Goal: Task Accomplishment & Management: Use online tool/utility

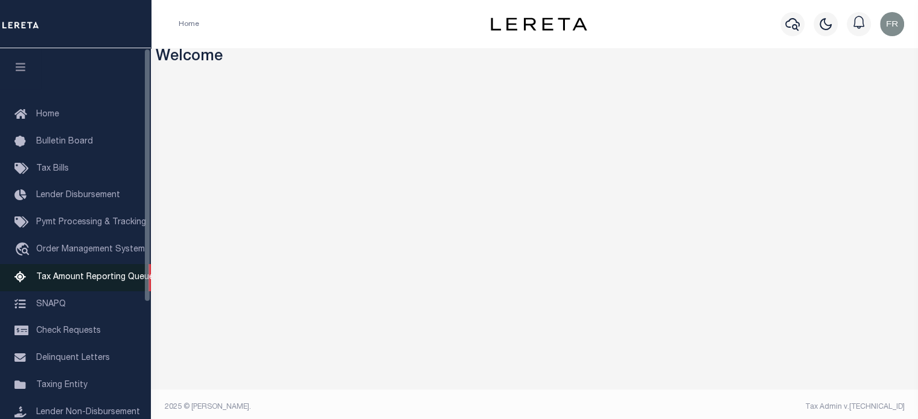
click at [72, 281] on span "Tax Amount Reporting Queue" at bounding box center [95, 277] width 118 height 8
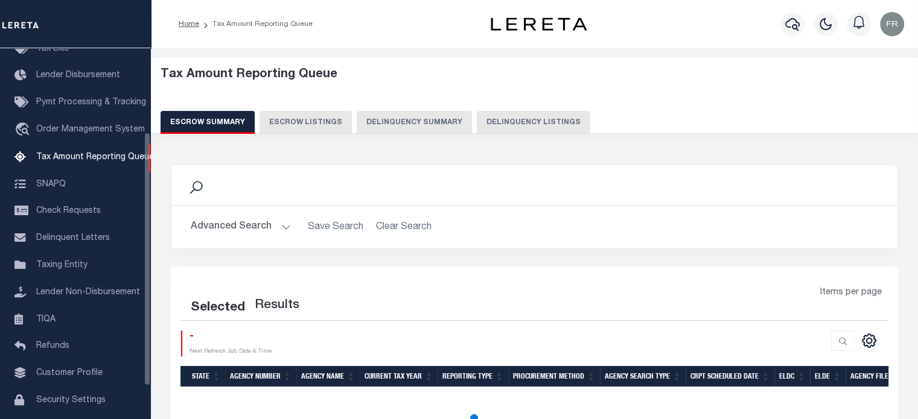
scroll to position [123, 0]
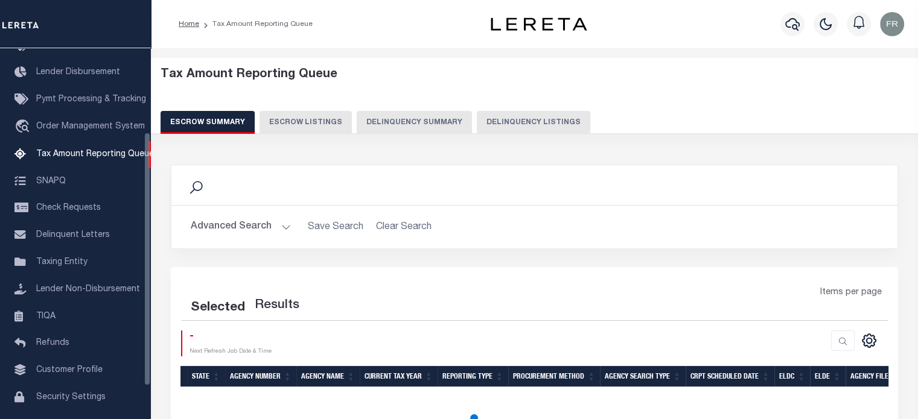
select select "100"
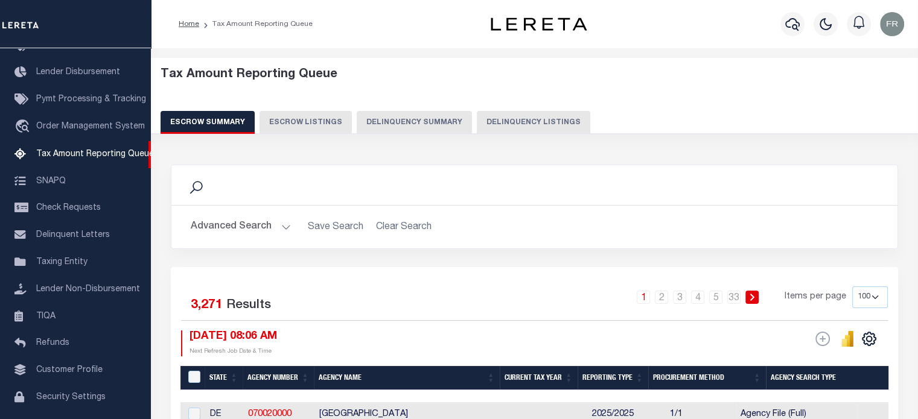
click at [384, 125] on button "Delinquency Summary" at bounding box center [414, 122] width 115 height 23
select select
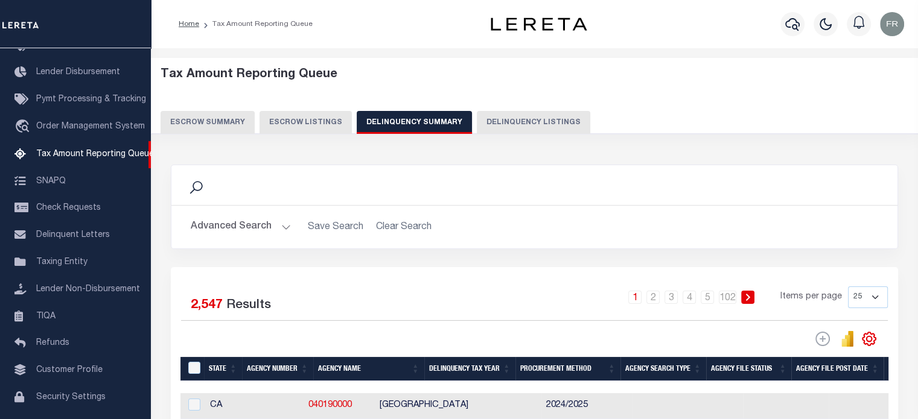
click at [267, 227] on button "Advanced Search" at bounding box center [241, 227] width 100 height 24
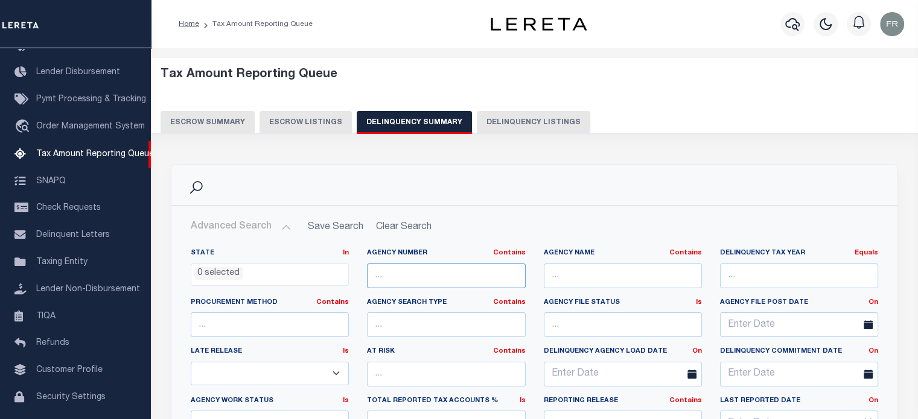
click at [413, 273] on input "text" at bounding box center [446, 276] width 158 height 25
paste input "100440101"
type input "100440101"
click at [492, 232] on h2 "Advanced Search Save Search Clear Search" at bounding box center [534, 227] width 707 height 24
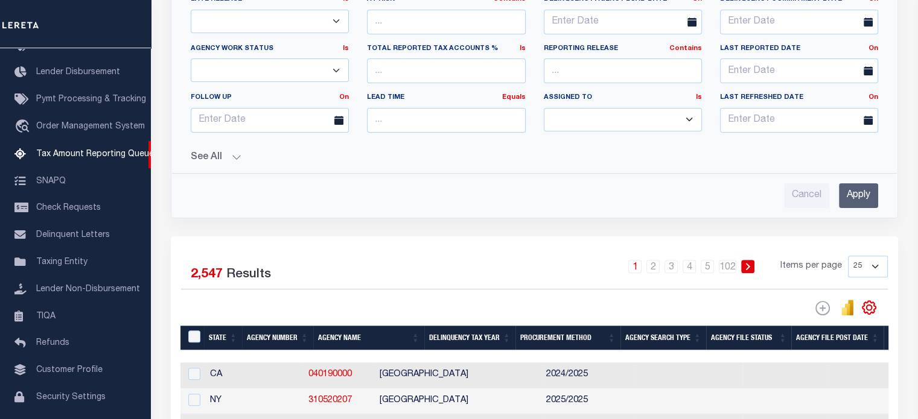
scroll to position [367, 0]
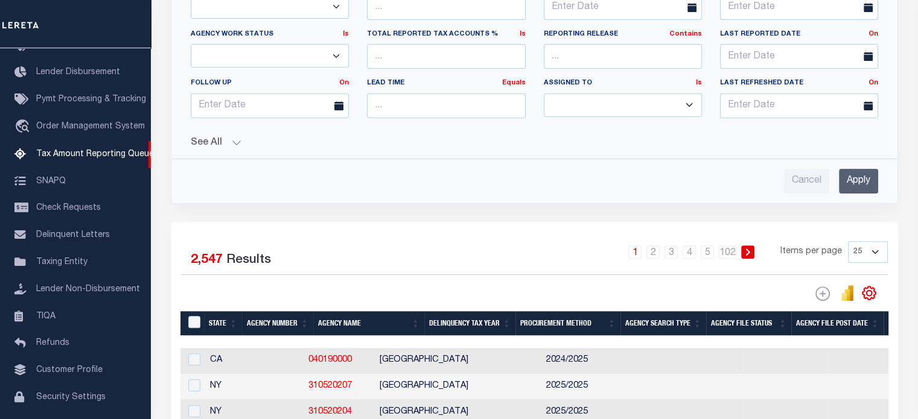
click at [232, 142] on button "See All" at bounding box center [534, 143] width 687 height 11
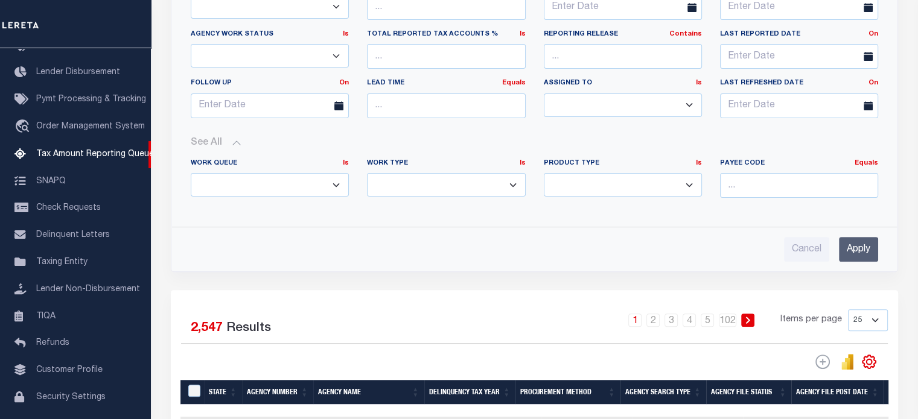
click at [428, 185] on select "Annual Delinquency Back Search Payment Status Check DTRACK" at bounding box center [446, 185] width 158 height 24
select select "AnnualDelinquency"
click at [367, 173] on select "Annual Delinquency Back Search Payment Status Check DTRACK" at bounding box center [446, 185] width 158 height 24
click at [856, 249] on input "Apply" at bounding box center [858, 249] width 39 height 25
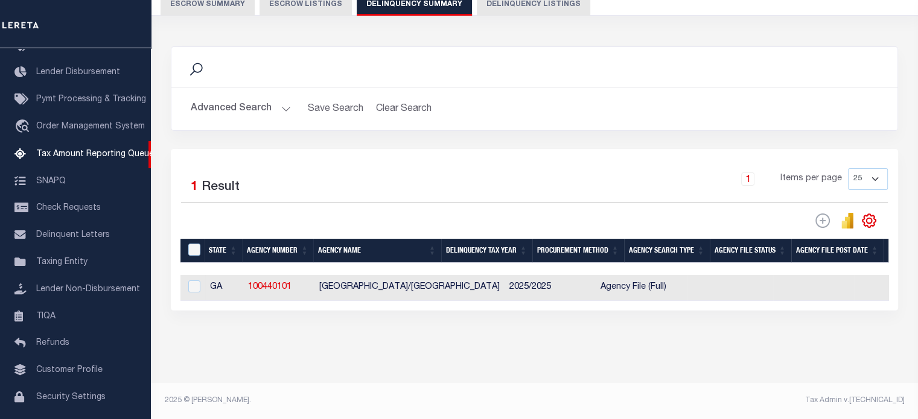
scroll to position [127, 0]
click at [193, 281] on input "checkbox" at bounding box center [194, 287] width 12 height 12
checkbox input "true"
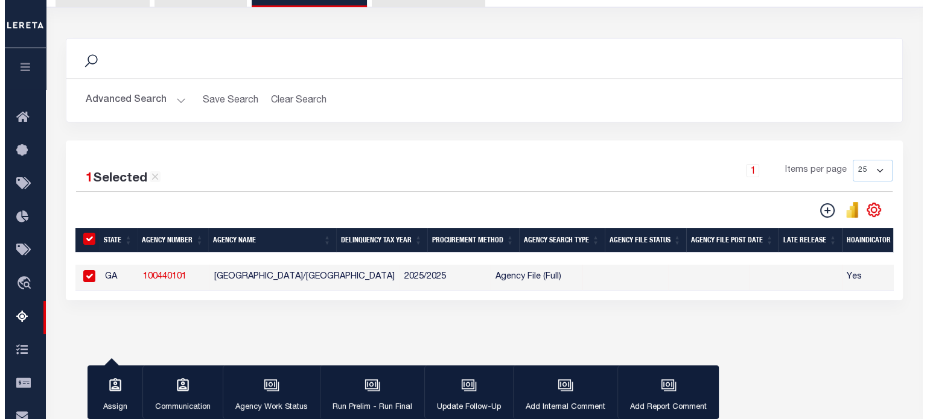
scroll to position [125, 0]
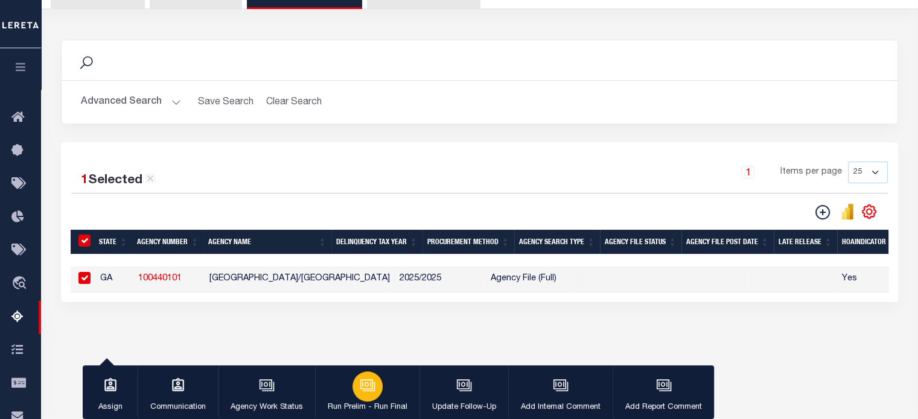
click at [363, 389] on icon "button" at bounding box center [366, 384] width 13 height 10
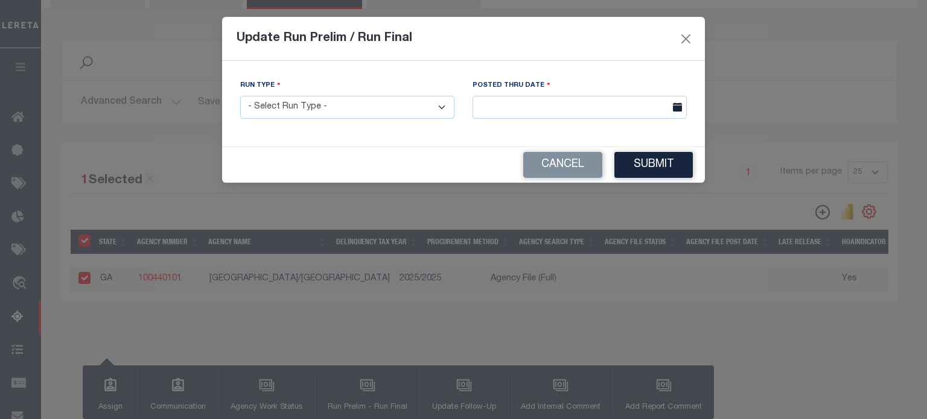
click at [440, 109] on select "- Select Run Type - Prelim Run Final Run" at bounding box center [347, 108] width 214 height 24
select select "P"
click at [240, 97] on select "- Select Run Type - Prelim Run Final Run" at bounding box center [347, 108] width 214 height 24
click at [497, 109] on body "Home Tax Amount Reporting Queue Profile" at bounding box center [463, 195] width 927 height 640
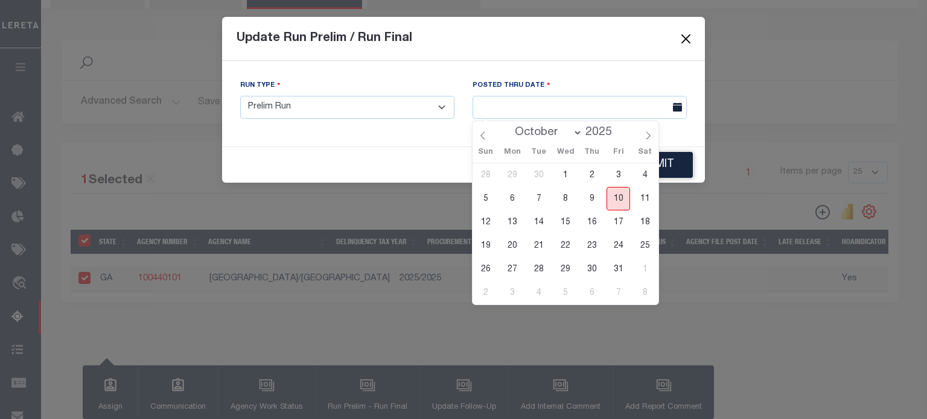
click at [618, 201] on span "10" at bounding box center [618, 199] width 24 height 24
type input "[DATE]"
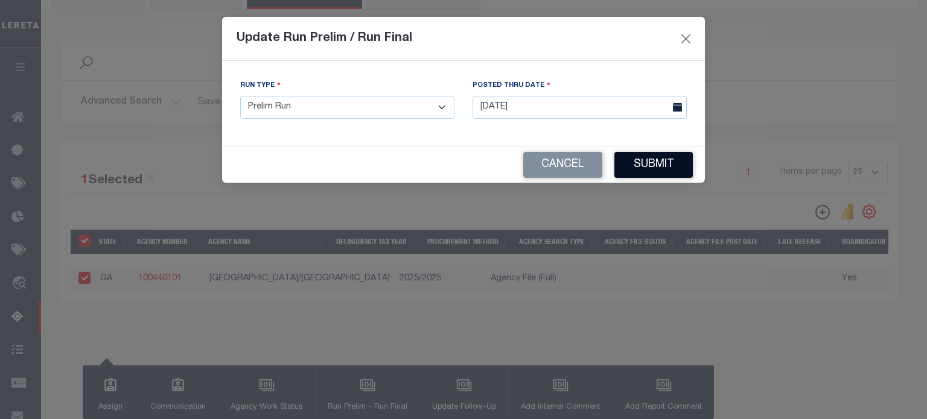
click at [659, 167] on button "Submit" at bounding box center [653, 165] width 78 height 26
